Goal: Task Accomplishment & Management: Use online tool/utility

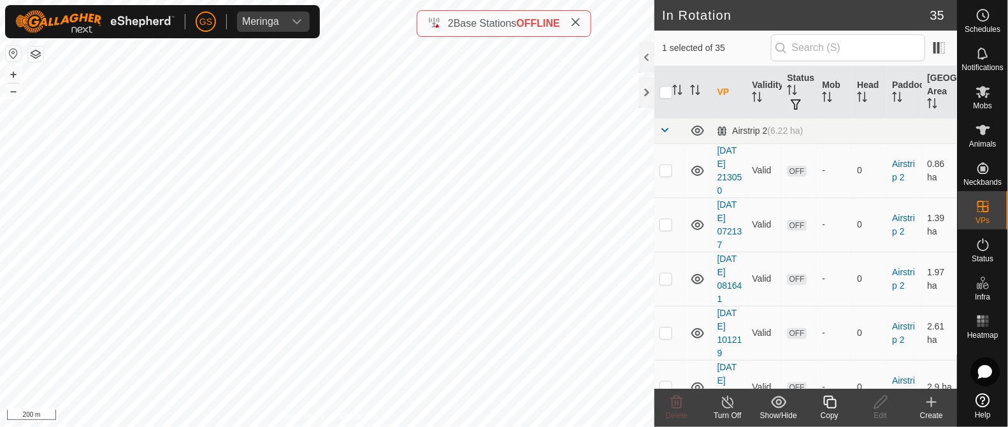
click at [830, 407] on icon at bounding box center [830, 401] width 16 height 15
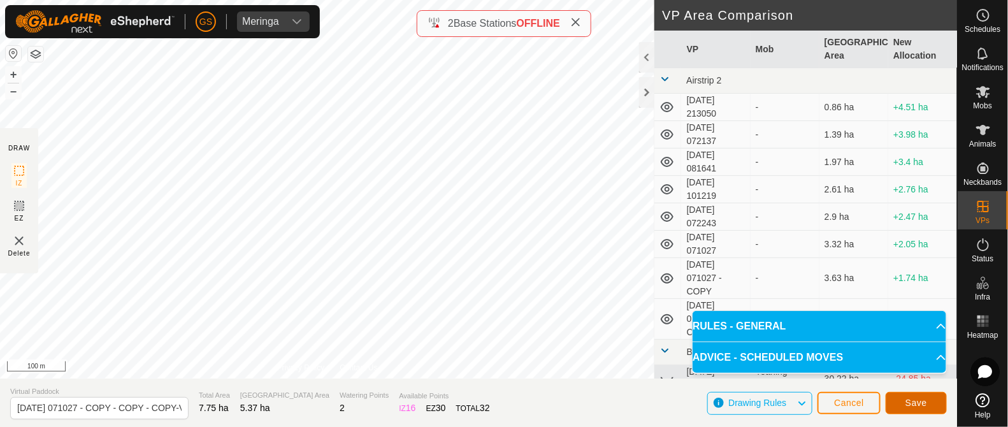
click at [926, 403] on span "Save" at bounding box center [916, 403] width 22 height 10
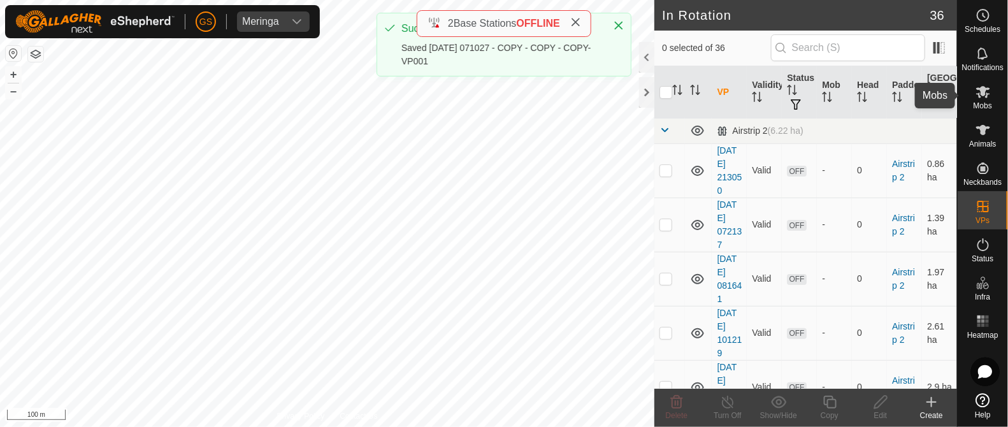
click at [981, 102] on span "Mobs" at bounding box center [983, 106] width 18 height 8
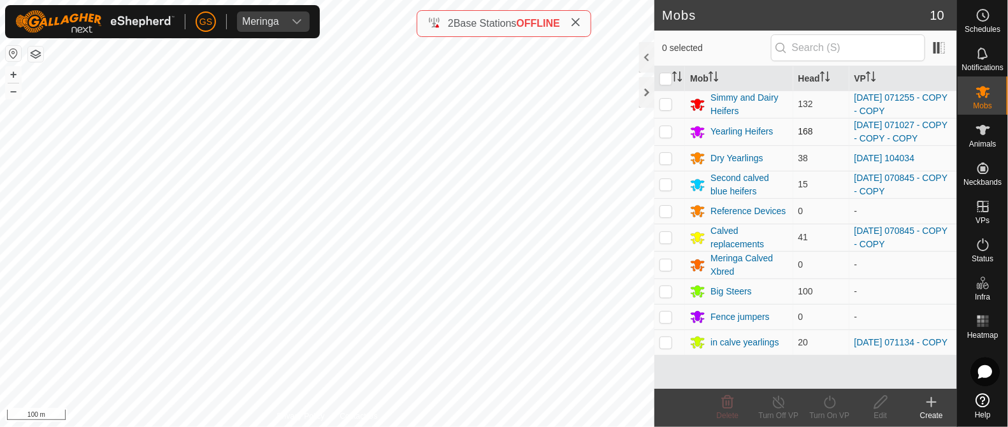
click at [668, 135] on p-checkbox at bounding box center [665, 131] width 13 height 10
checkbox input "true"
click at [833, 400] on icon at bounding box center [830, 401] width 16 height 15
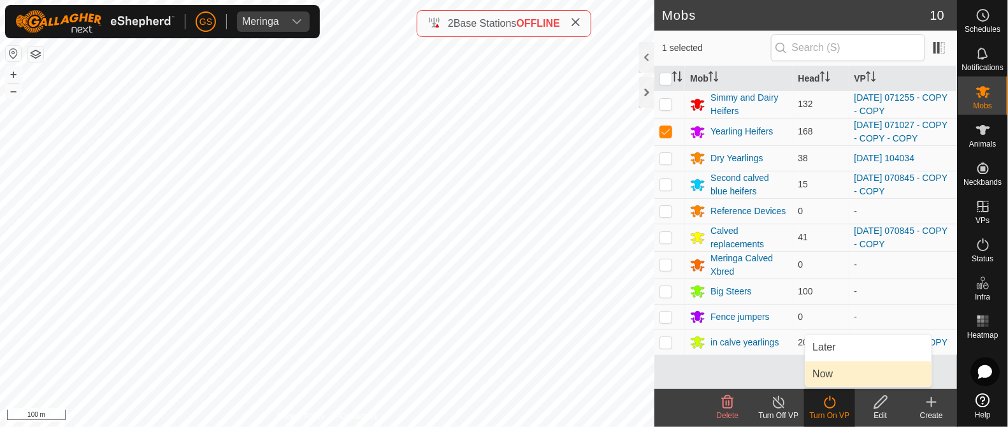
click at [826, 374] on link "Now" at bounding box center [868, 373] width 126 height 25
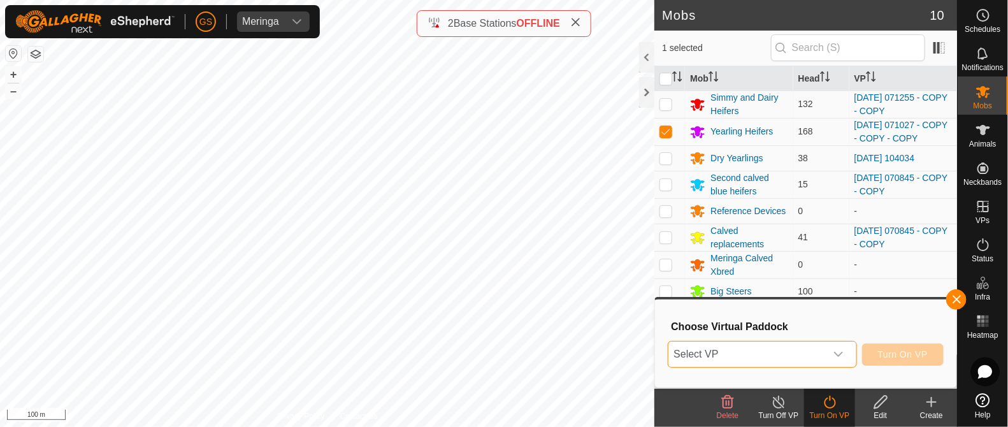
click at [824, 360] on span "Select VP" at bounding box center [746, 354] width 157 height 25
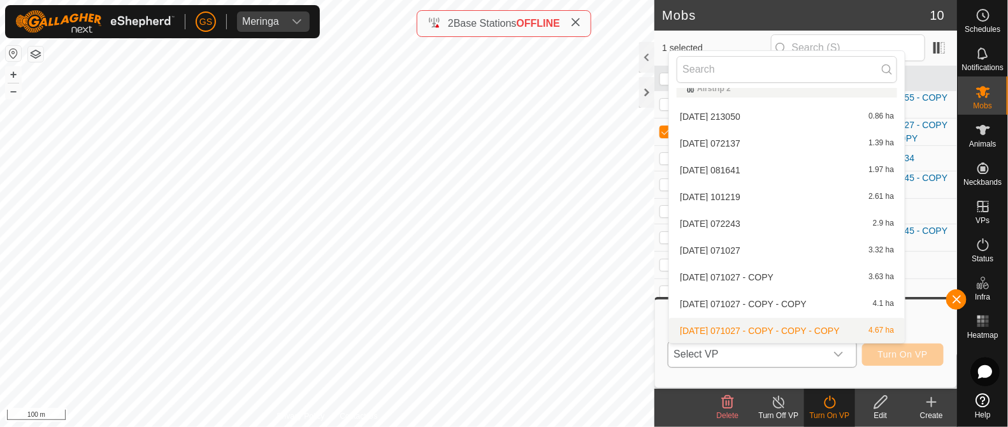
scroll to position [96, 0]
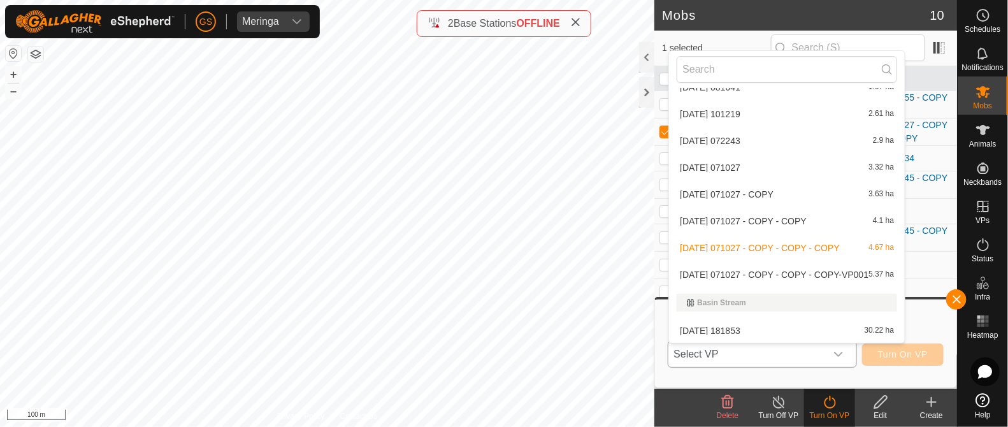
click at [822, 277] on li "[DATE] 071027 - COPY - COPY - COPY-VP001 5.37 ha" at bounding box center [787, 274] width 236 height 25
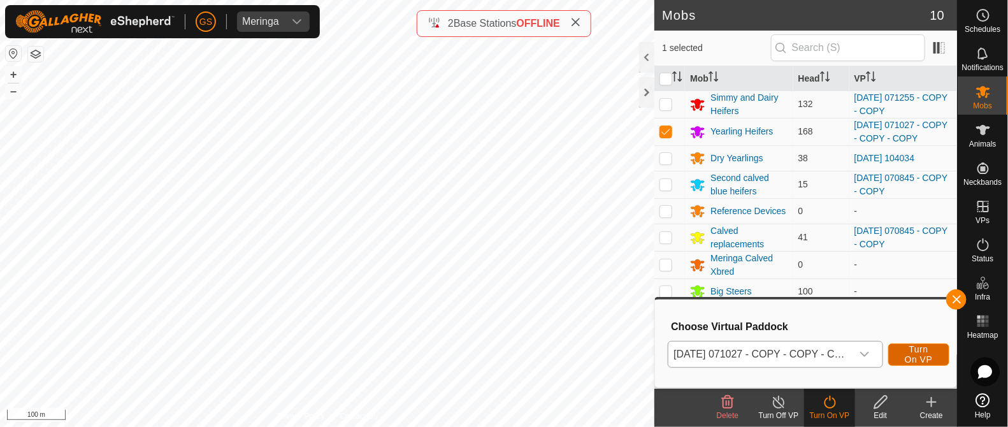
click at [914, 356] on span "Turn On VP" at bounding box center [918, 354] width 29 height 20
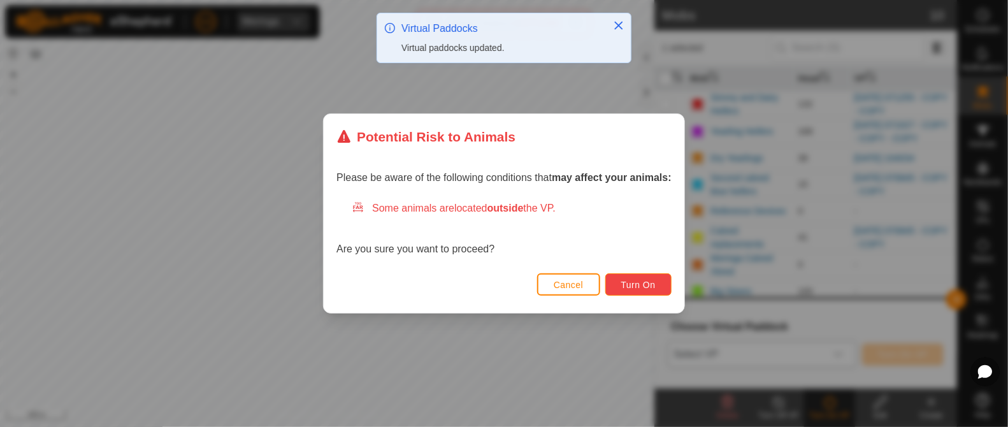
click at [659, 290] on button "Turn On" at bounding box center [638, 284] width 66 height 22
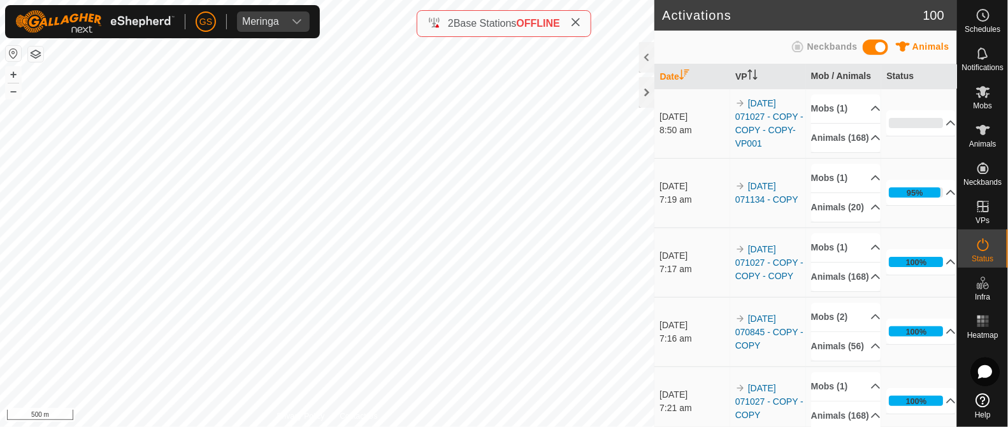
click at [210, 426] on html "[PERSON_NAME] Schedules Notifications Mobs Animals Neckbands VPs Status Infra H…" at bounding box center [504, 213] width 1008 height 427
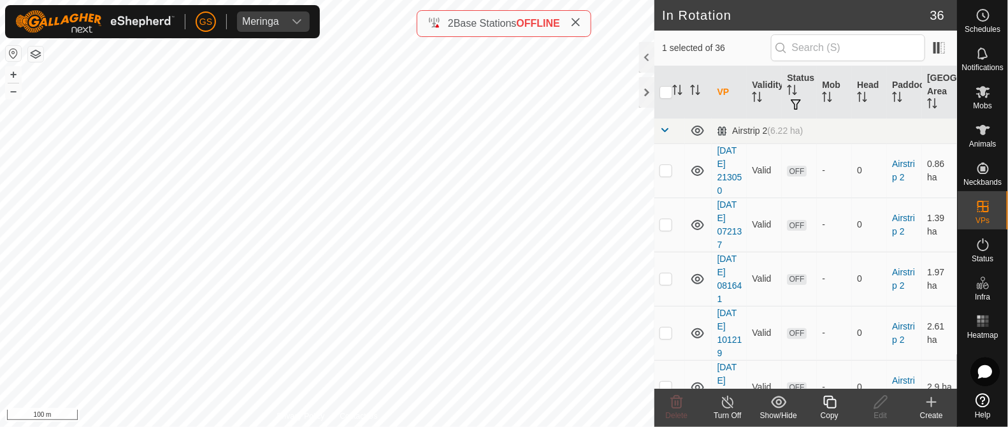
click at [836, 401] on icon at bounding box center [829, 402] width 13 height 13
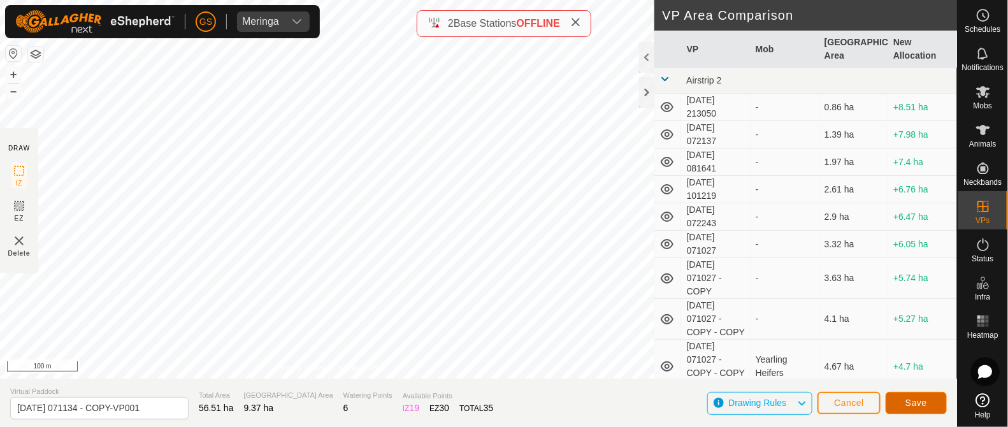
click at [925, 401] on span "Save" at bounding box center [916, 403] width 22 height 10
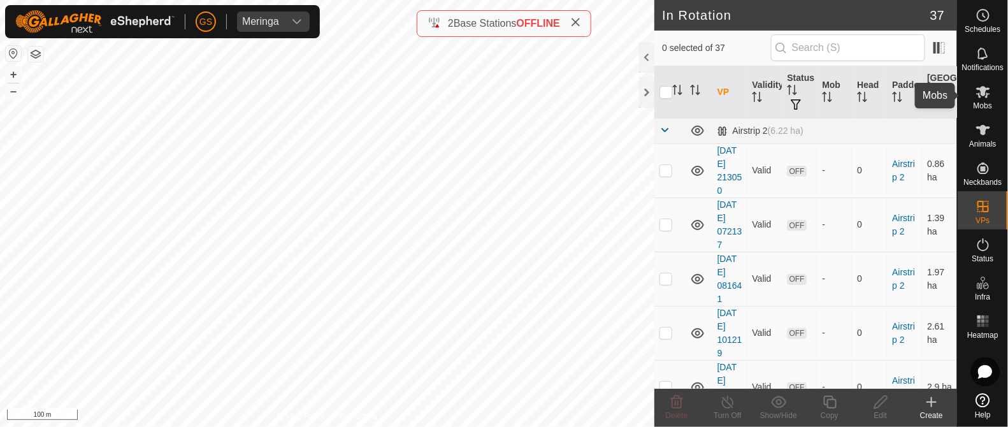
click at [980, 99] on icon at bounding box center [982, 91] width 15 height 15
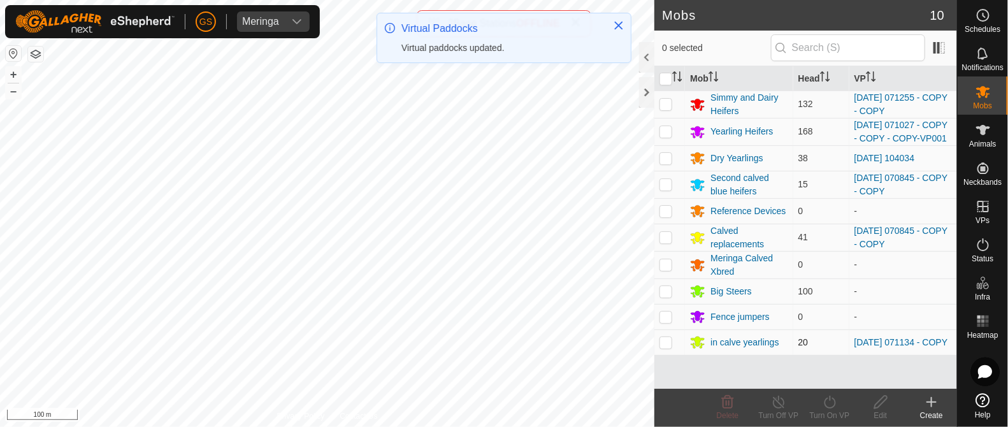
click at [660, 347] on p-checkbox at bounding box center [665, 342] width 13 height 10
checkbox input "true"
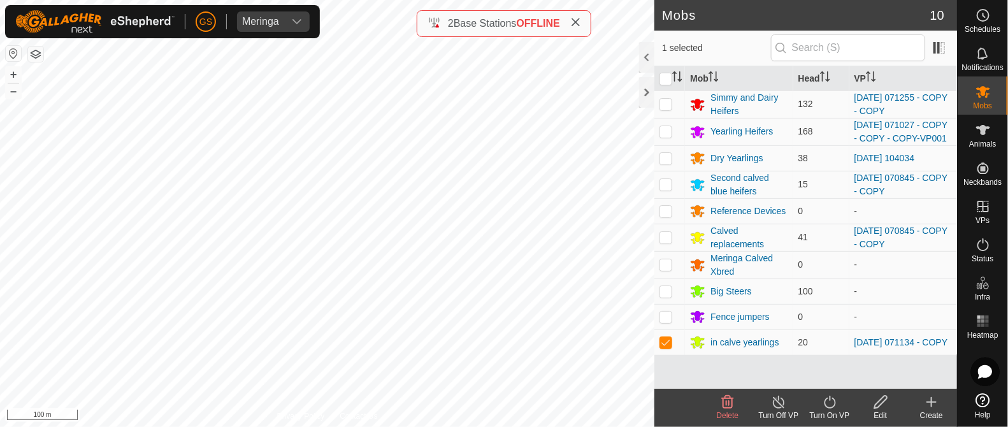
click at [828, 399] on icon at bounding box center [830, 401] width 16 height 15
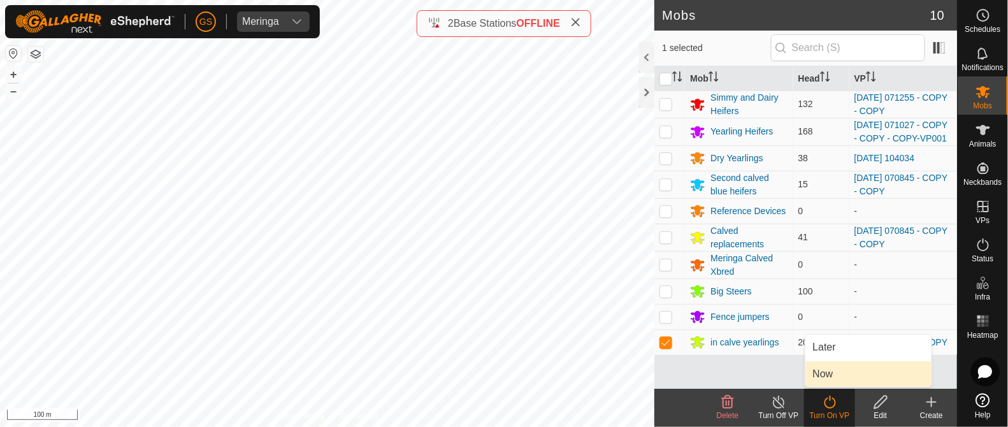
click at [824, 374] on link "Now" at bounding box center [868, 373] width 126 height 25
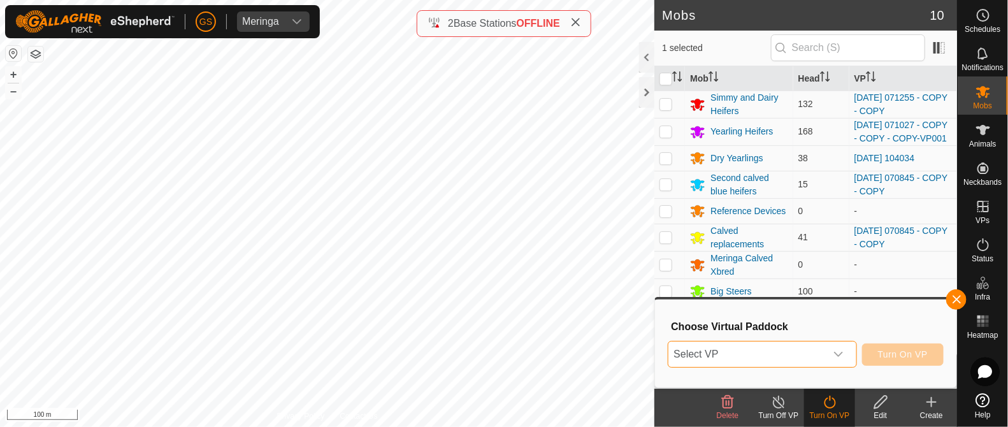
click at [823, 359] on span "Select VP" at bounding box center [746, 354] width 157 height 25
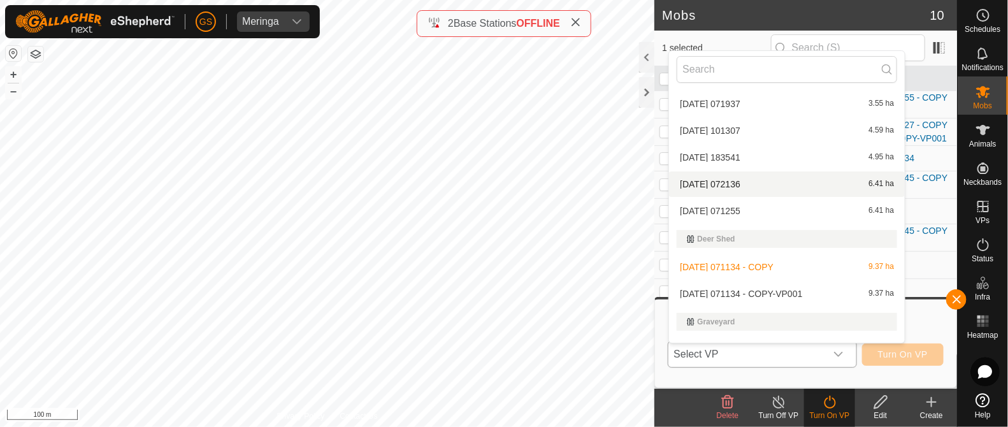
scroll to position [571, 0]
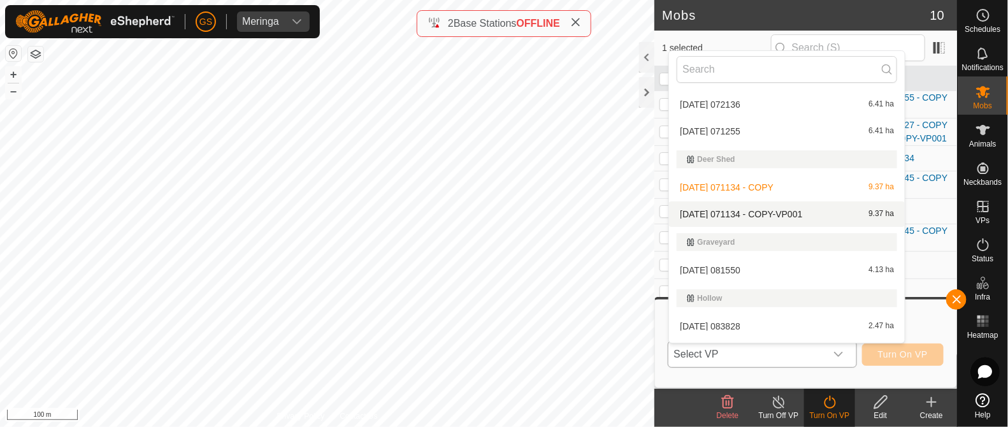
click at [804, 216] on li "[DATE] 071134 - COPY-VP001 9.37 ha" at bounding box center [787, 213] width 236 height 25
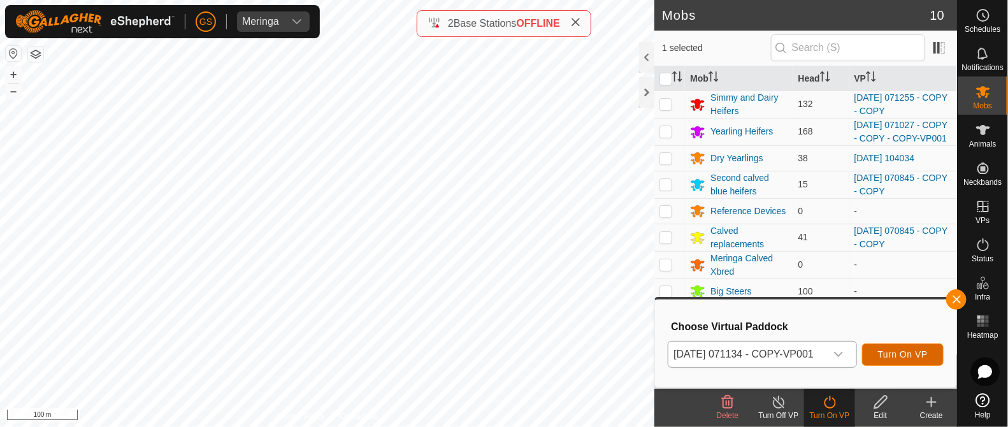
click at [923, 349] on span "Turn On VP" at bounding box center [903, 354] width 50 height 10
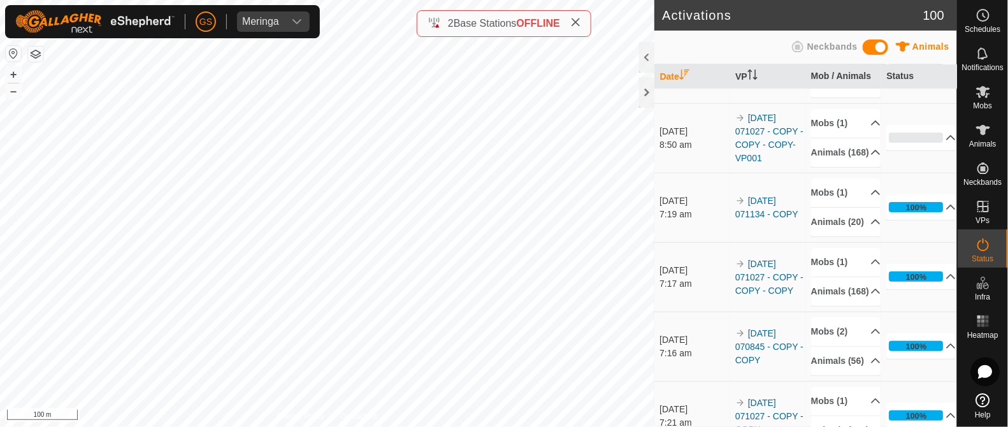
scroll to position [79, 0]
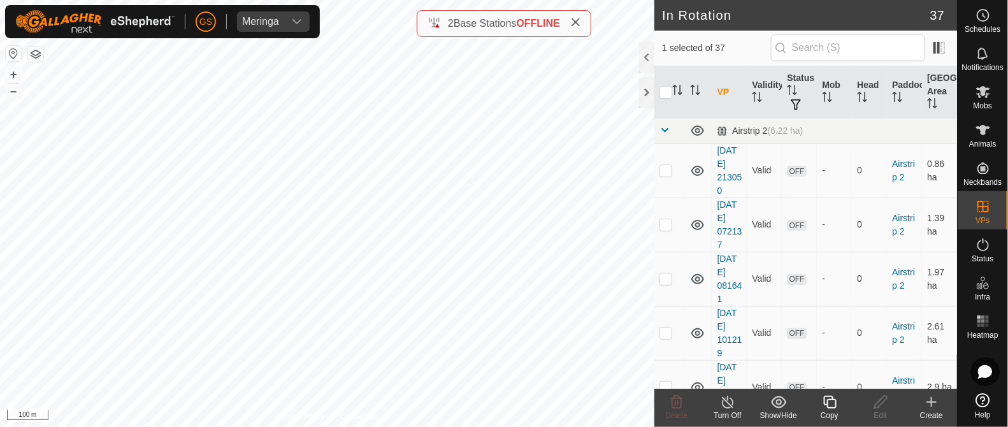
click at [828, 405] on icon at bounding box center [830, 401] width 16 height 15
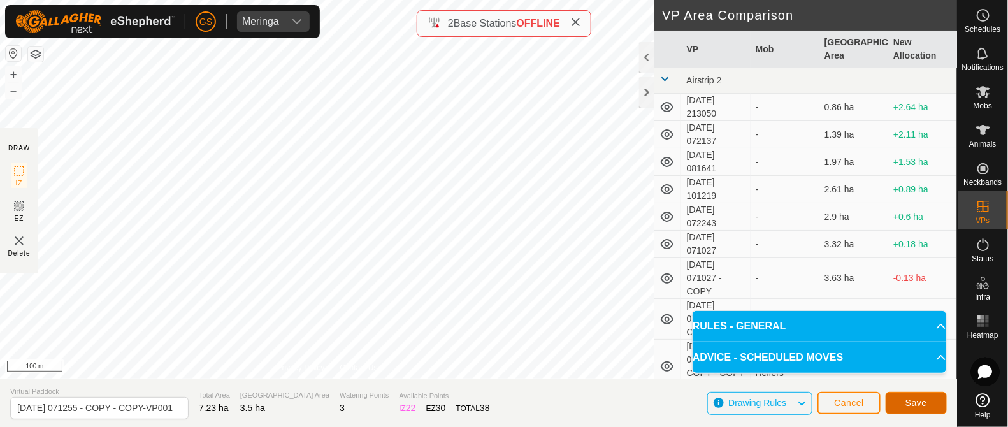
click at [929, 407] on button "Save" at bounding box center [916, 403] width 61 height 22
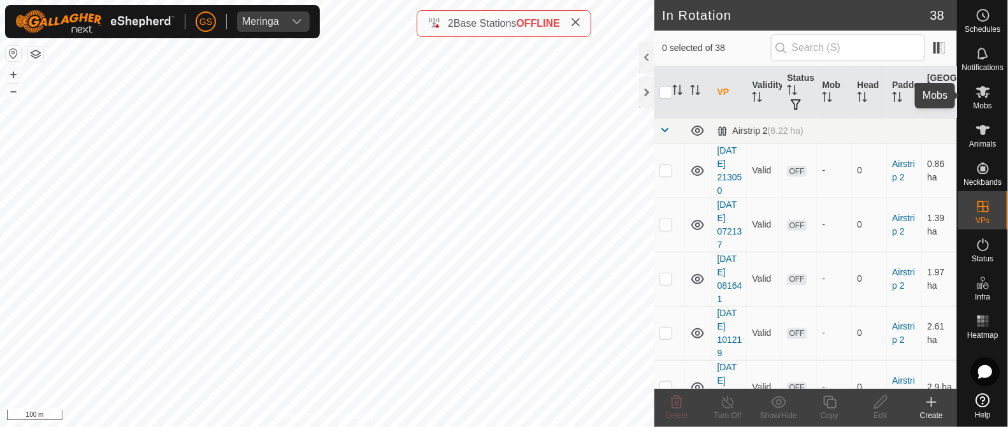
click at [984, 97] on icon at bounding box center [982, 91] width 15 height 15
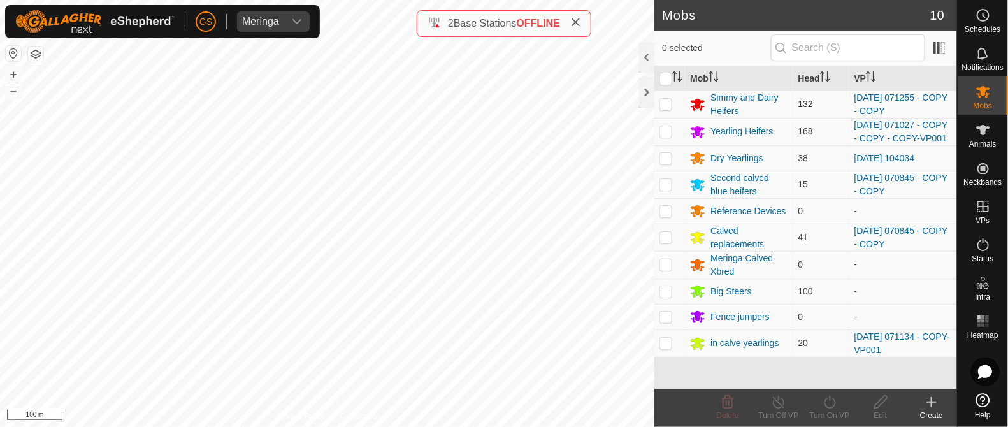
click at [666, 101] on p-checkbox at bounding box center [665, 104] width 13 height 10
checkbox input "true"
click at [828, 406] on icon at bounding box center [830, 401] width 16 height 15
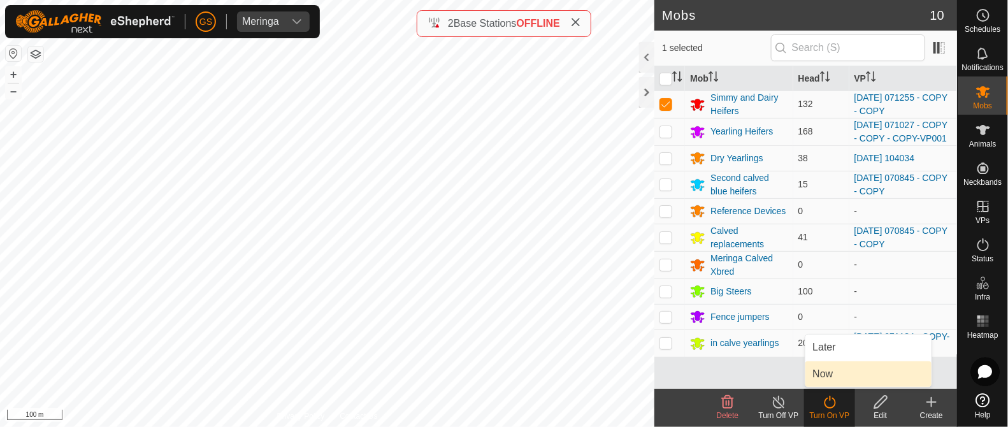
click at [820, 374] on link "Now" at bounding box center [868, 373] width 126 height 25
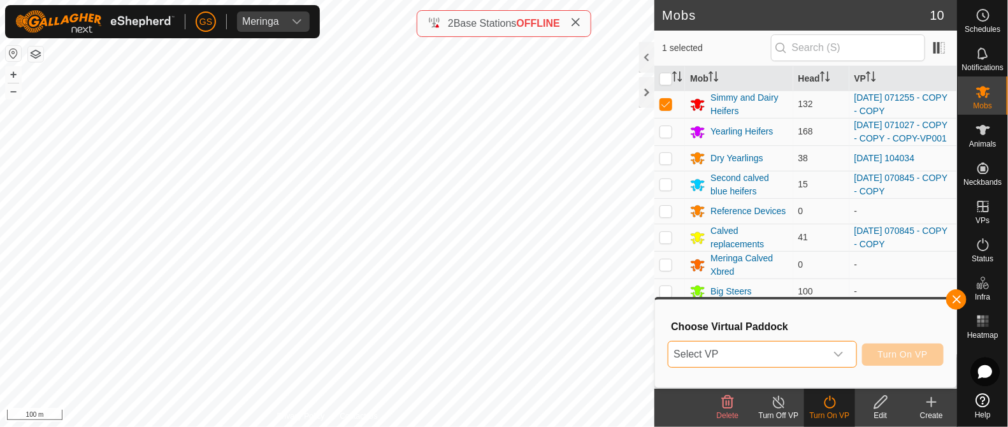
click at [819, 354] on span "Select VP" at bounding box center [746, 354] width 157 height 25
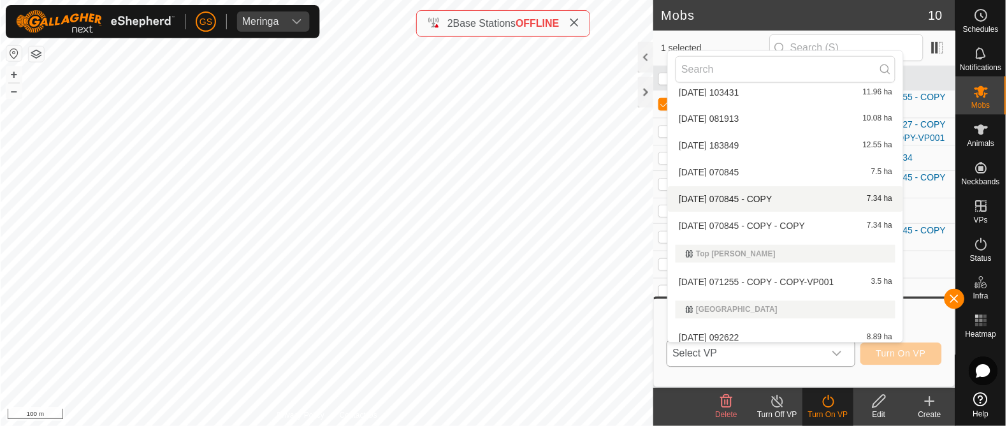
scroll to position [1111, 0]
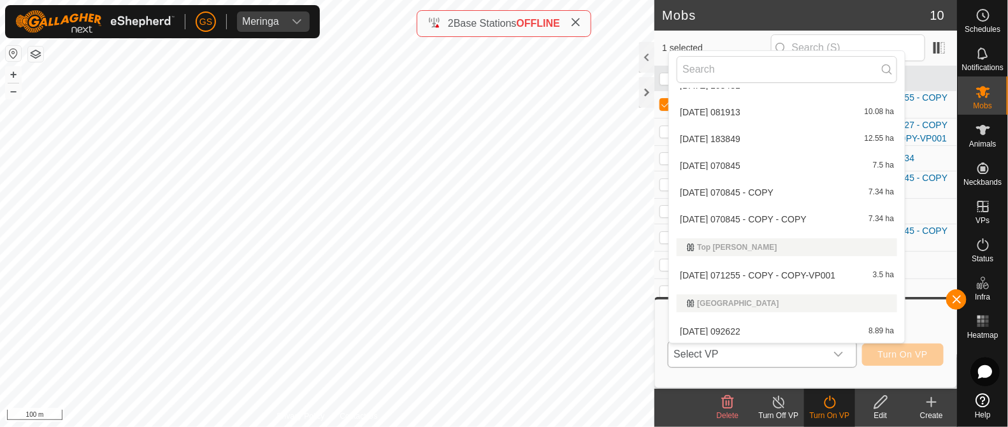
click at [809, 272] on li "[DATE] 071255 - COPY - COPY-VP001 3.5 ha" at bounding box center [787, 275] width 236 height 25
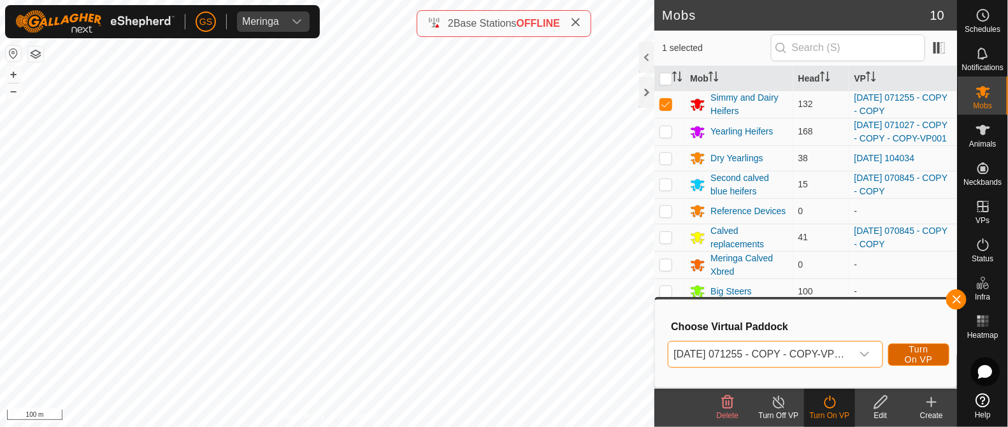
click at [940, 355] on button "Turn On VP" at bounding box center [918, 354] width 61 height 22
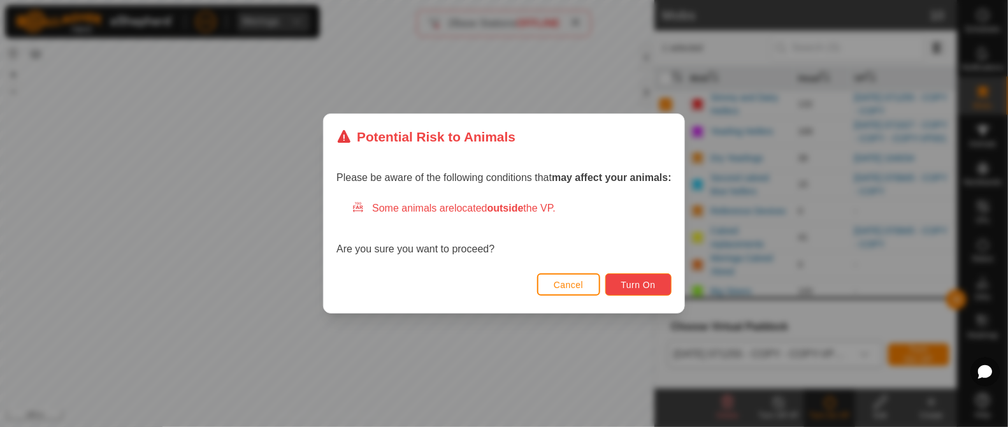
click at [661, 275] on button "Turn On" at bounding box center [638, 284] width 66 height 22
